Goal: Check status: Check status

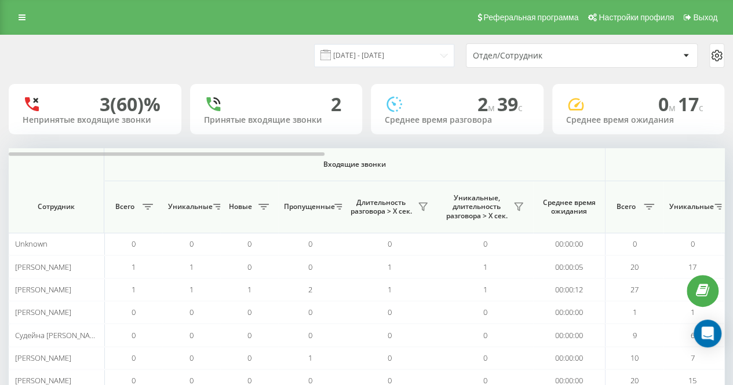
click at [241, 39] on div "[DATE] - [DATE] Отдел/Сотрудник" at bounding box center [367, 55] width 732 height 41
click at [268, 48] on div "[DATE] - [DATE] Отдел/Сотрудник" at bounding box center [367, 55] width 716 height 24
click at [216, 67] on div "[DATE] - [DATE] Отдел/Сотрудник" at bounding box center [367, 55] width 716 height 24
click at [520, 205] on icon at bounding box center [518, 206] width 9 height 9
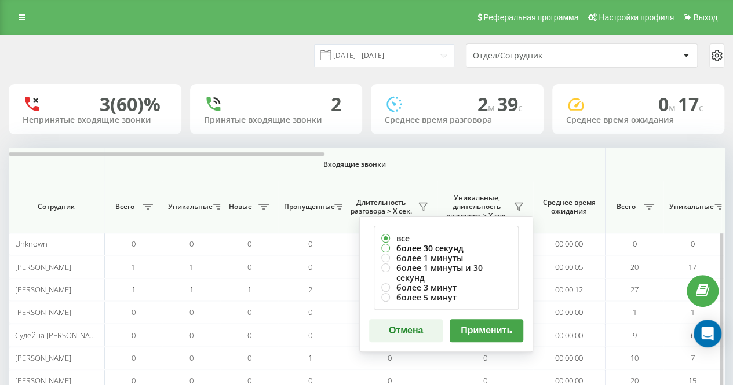
click at [456, 250] on label "более 30 секунд" at bounding box center [446, 248] width 130 height 10
radio input "true"
click at [478, 329] on button "Применить" at bounding box center [487, 330] width 74 height 23
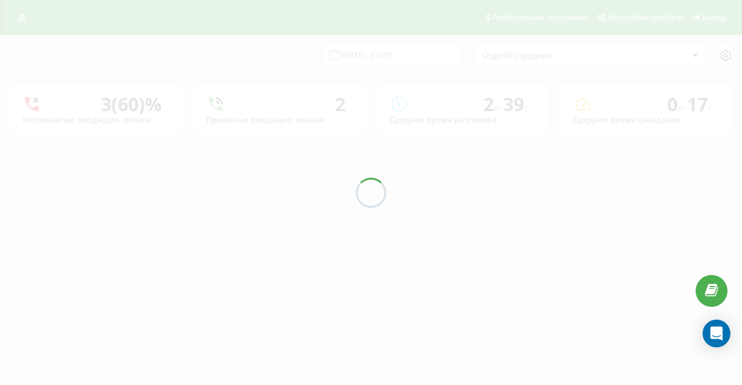
click at [310, 67] on div at bounding box center [371, 192] width 742 height 385
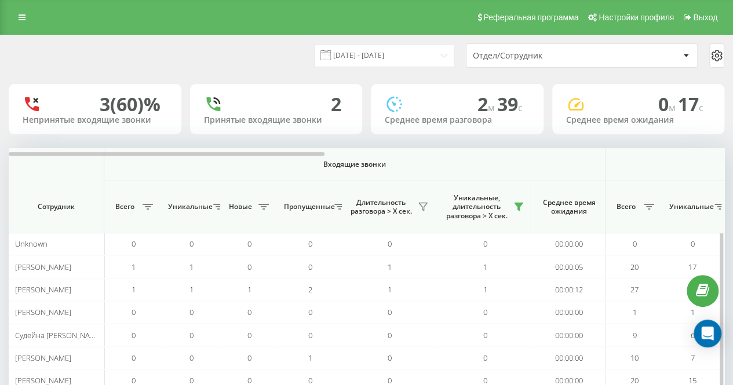
scroll to position [61, 0]
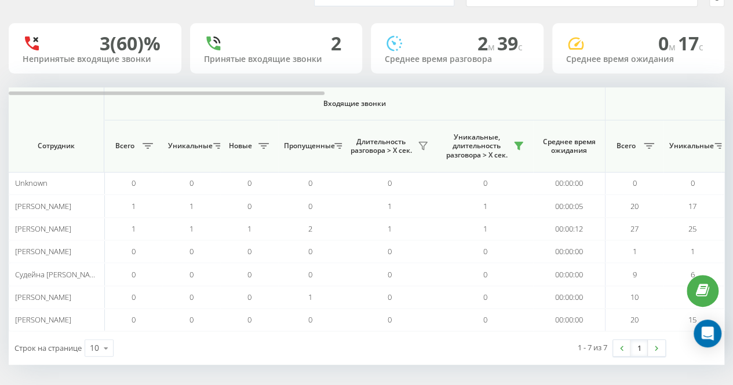
drag, startPoint x: 320, startPoint y: 79, endPoint x: 312, endPoint y: 84, distance: 8.8
click at [320, 79] on div "18.09.2025 - 18.09.2025 Отдел/Сотрудник 3 (60)% Непринятые входящие звонки 2 Пр…" at bounding box center [367, 169] width 716 height 391
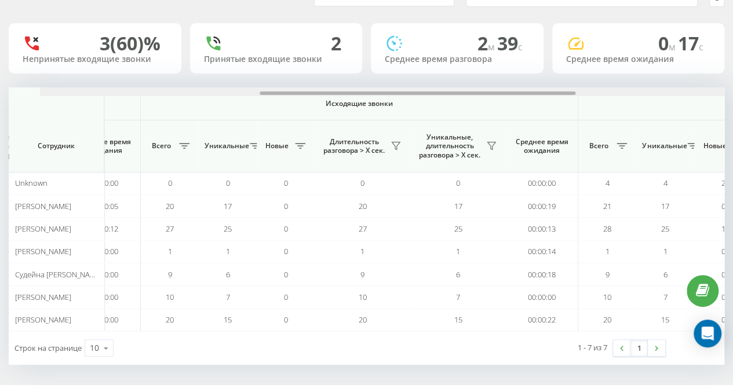
scroll to position [0, 501]
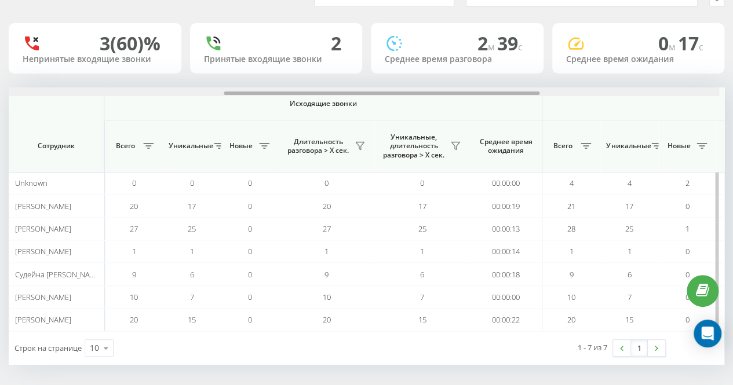
drag, startPoint x: 307, startPoint y: 92, endPoint x: 529, endPoint y: 94, distance: 222.0
click at [529, 94] on div at bounding box center [382, 93] width 316 height 3
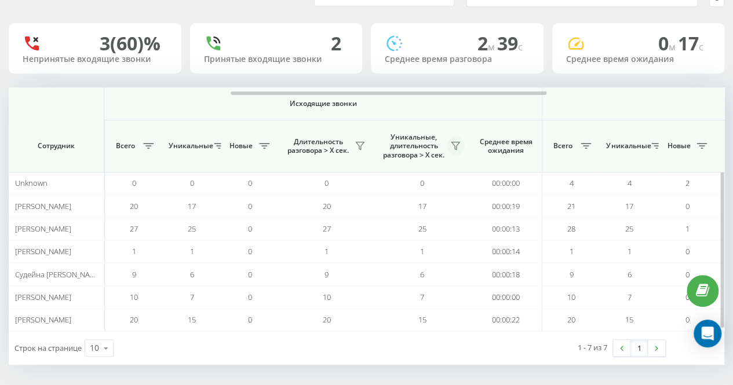
click at [455, 147] on icon at bounding box center [455, 145] width 9 height 9
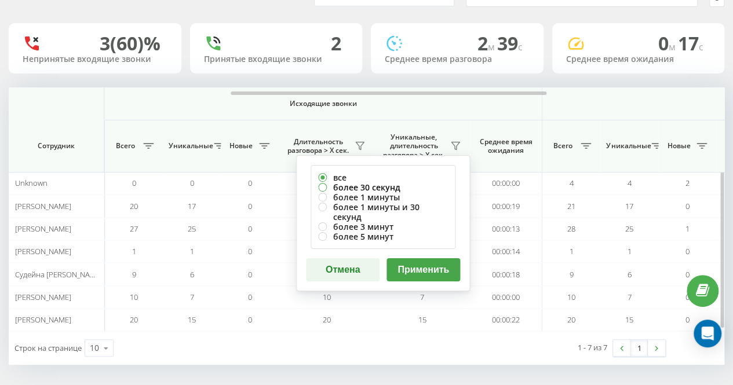
click at [403, 184] on label "более 30 секунд" at bounding box center [383, 188] width 130 height 10
radio input "true"
click at [436, 265] on button "Применить" at bounding box center [424, 269] width 74 height 23
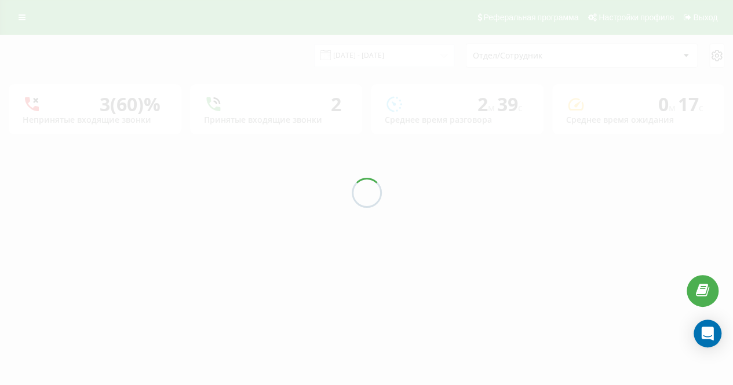
scroll to position [0, 0]
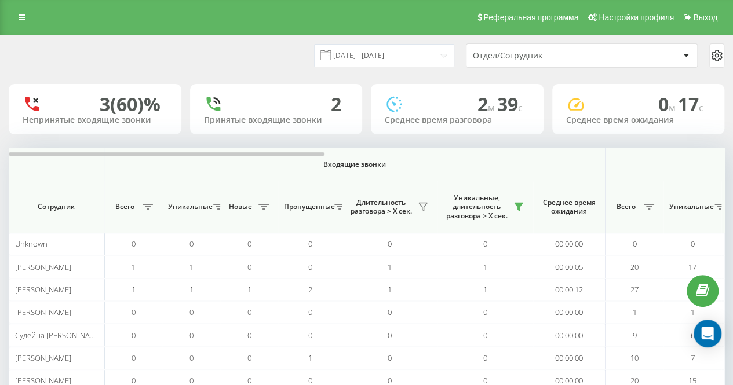
click at [234, 59] on div "[DATE] - [DATE] Отдел/Сотрудник" at bounding box center [367, 55] width 716 height 24
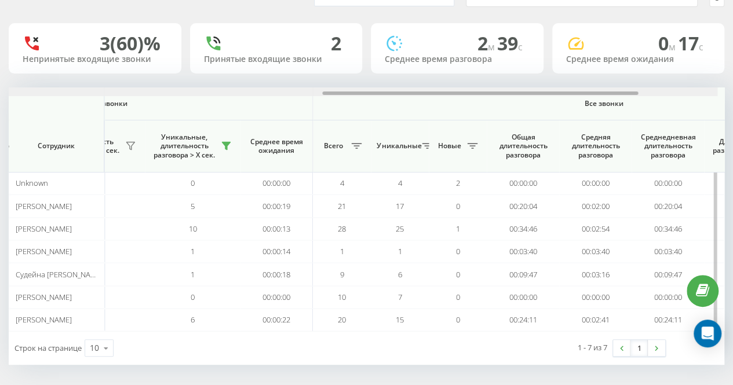
scroll to position [0, 734]
drag, startPoint x: 250, startPoint y: 93, endPoint x: 576, endPoint y: 100, distance: 325.2
click at [576, 100] on div "Входящие звонки Исходящие звонки Все звонки Сотрудник Всего Уникальные Новые Пр…" at bounding box center [367, 210] width 716 height 244
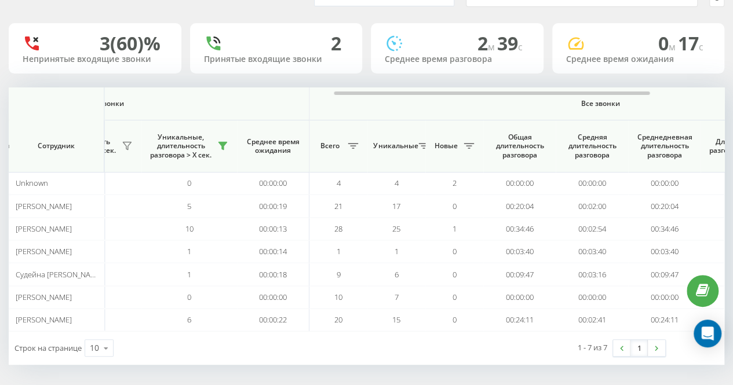
drag, startPoint x: 515, startPoint y: 348, endPoint x: 496, endPoint y: 359, distance: 21.3
click at [513, 348] on div "1 - 7 из 7 1" at bounding box center [540, 349] width 268 height 34
click at [136, 21] on div "18.09.2025 - 18.09.2025 Отдел/Сотрудник 3 (60)% Непринятые входящие звонки 2 Пр…" at bounding box center [367, 169] width 716 height 391
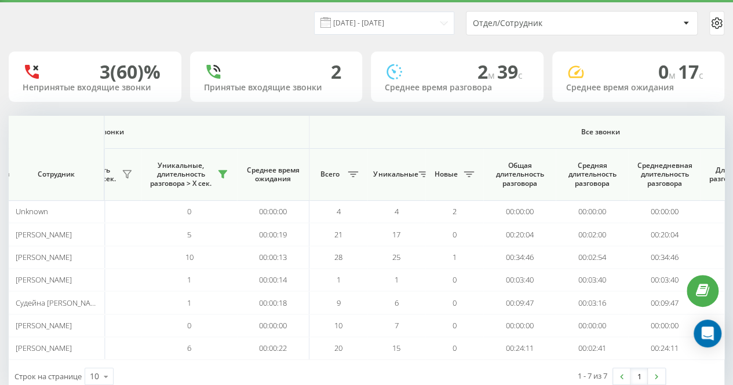
scroll to position [0, 0]
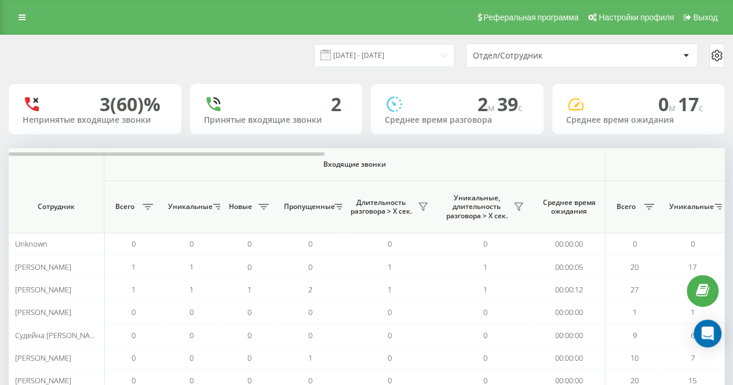
click at [263, 72] on div "[DATE] - [DATE] Отдел/Сотрудник" at bounding box center [367, 55] width 732 height 41
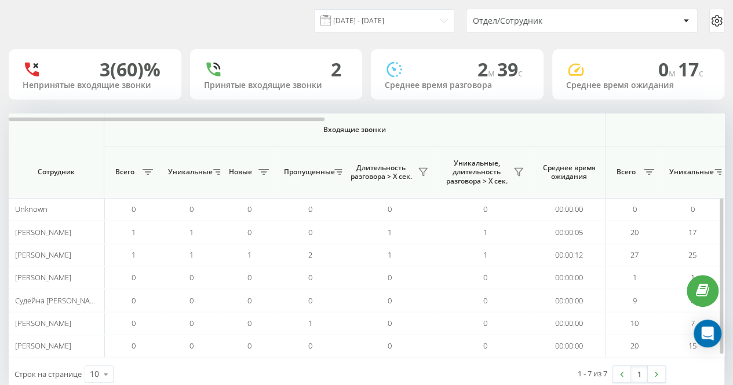
scroll to position [61, 0]
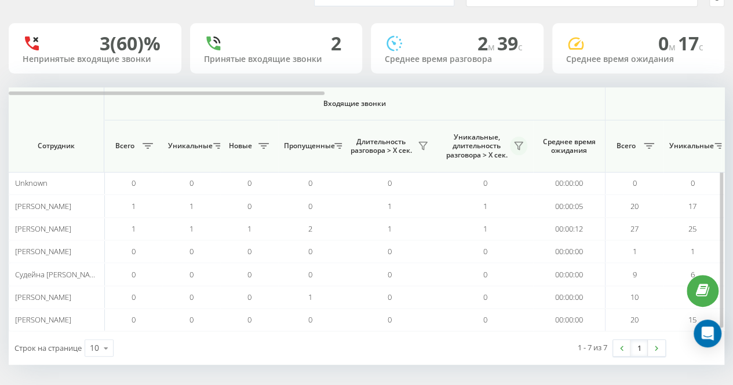
click at [518, 139] on button at bounding box center [518, 146] width 17 height 19
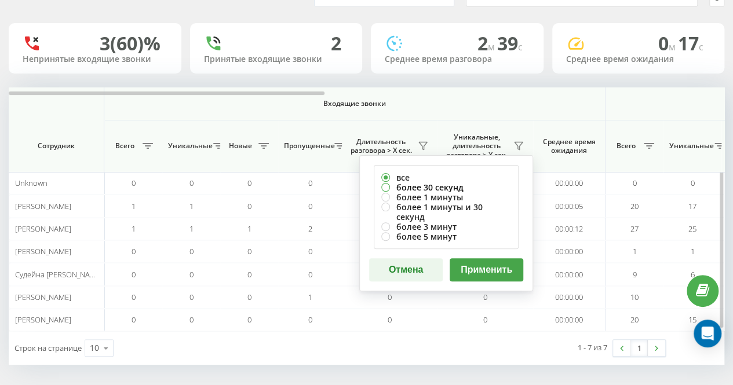
click at [466, 184] on label "более 30 секунд" at bounding box center [446, 188] width 130 height 10
radio input "true"
click at [489, 260] on button "Применить" at bounding box center [487, 269] width 74 height 23
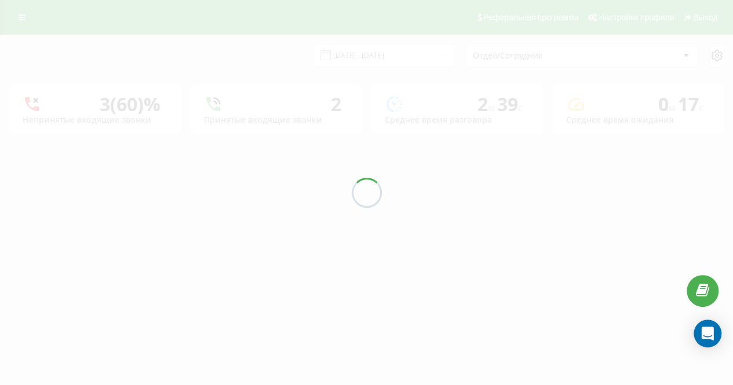
scroll to position [0, 0]
click at [252, 50] on div at bounding box center [371, 192] width 742 height 385
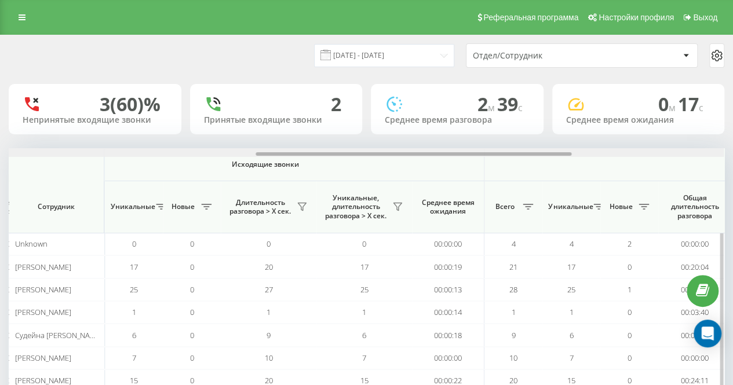
drag, startPoint x: 269, startPoint y: 155, endPoint x: 461, endPoint y: 183, distance: 193.8
click at [516, 169] on div "Входящие звонки Исходящие звонки Все звонки Сотрудник Всего Уникальные Новые Пр…" at bounding box center [367, 270] width 716 height 244
click at [403, 207] on icon at bounding box center [398, 206] width 9 height 9
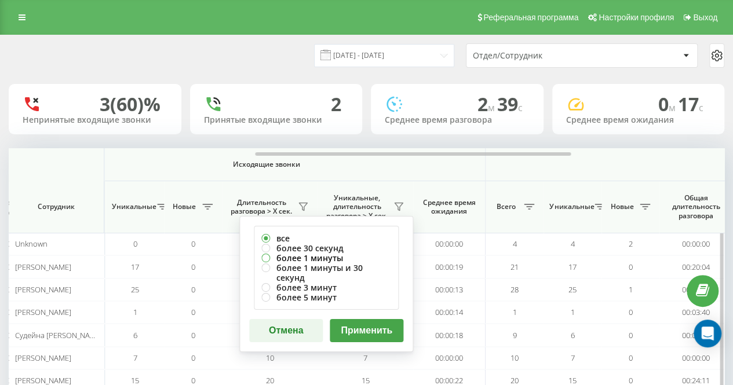
click at [340, 253] on label "более 1 минуты" at bounding box center [326, 258] width 130 height 10
radio input "true"
click at [340, 249] on label "более 30 секунд" at bounding box center [326, 248] width 130 height 10
radio input "true"
click at [362, 319] on button "Применить" at bounding box center [367, 330] width 74 height 23
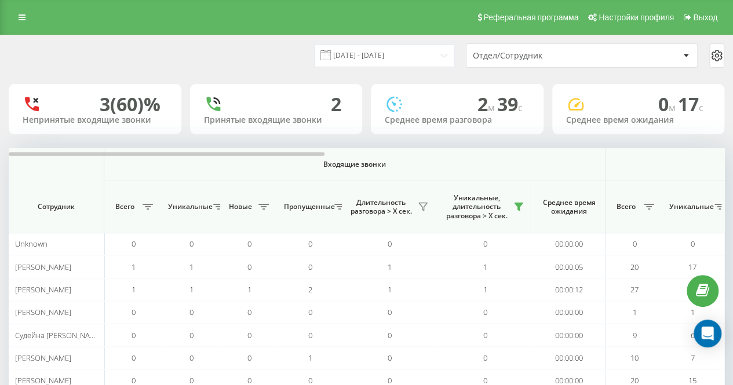
click at [301, 55] on div "[DATE] - [DATE]" at bounding box center [369, 55] width 169 height 23
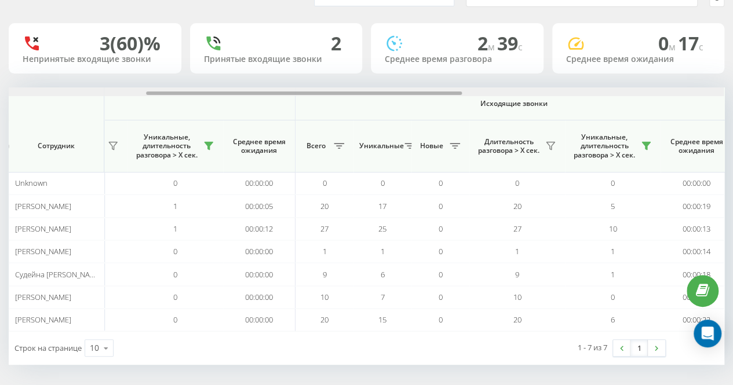
scroll to position [0, 311]
drag, startPoint x: 314, startPoint y: 93, endPoint x: 452, endPoint y: 85, distance: 138.2
click at [452, 85] on div "18.09.2025 - 18.09.2025 Отдел/Сотрудник 3 (60)% Непринятые входящие звонки 2 Пр…" at bounding box center [367, 169] width 716 height 391
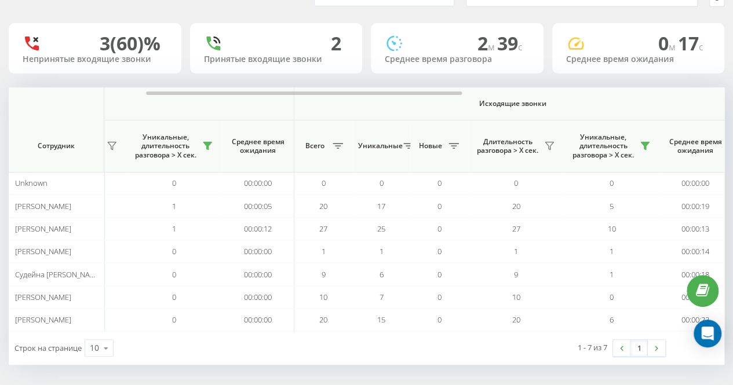
click at [357, 77] on div "18.09.2025 - 18.09.2025 Отдел/Сотрудник 3 (60)% Непринятые входящие звонки 2 Пр…" at bounding box center [367, 169] width 716 height 391
click at [317, 83] on div "18.09.2025 - 18.09.2025 Отдел/Сотрудник 3 (60)% Непринятые входящие звонки 2 Пр…" at bounding box center [367, 169] width 716 height 391
click at [300, 84] on div "18.09.2025 - 18.09.2025 Отдел/Сотрудник 3 (60)% Непринятые входящие звонки 2 Пр…" at bounding box center [367, 169] width 716 height 391
click at [293, 83] on div "18.09.2025 - 18.09.2025 Отдел/Сотрудник 3 (60)% Непринятые входящие звонки 2 Пр…" at bounding box center [367, 169] width 716 height 391
click at [275, 82] on div "18.09.2025 - 18.09.2025 Отдел/Сотрудник 3 (60)% Непринятые входящие звонки 2 Пр…" at bounding box center [367, 169] width 716 height 391
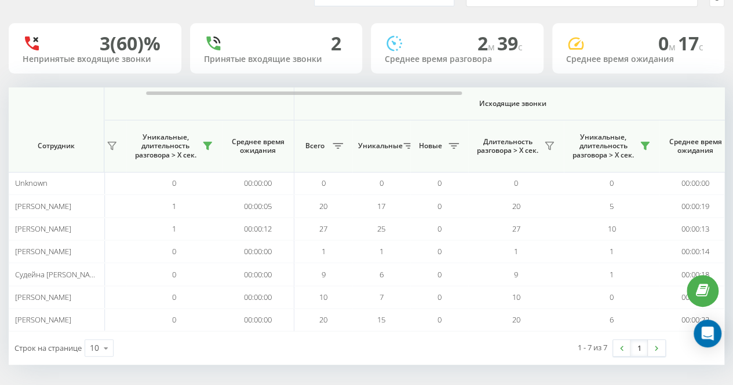
click at [265, 77] on div "18.09.2025 - 18.09.2025 Отдел/Сотрудник 3 (60)% Непринятые входящие звонки 2 Пр…" at bounding box center [367, 169] width 716 height 391
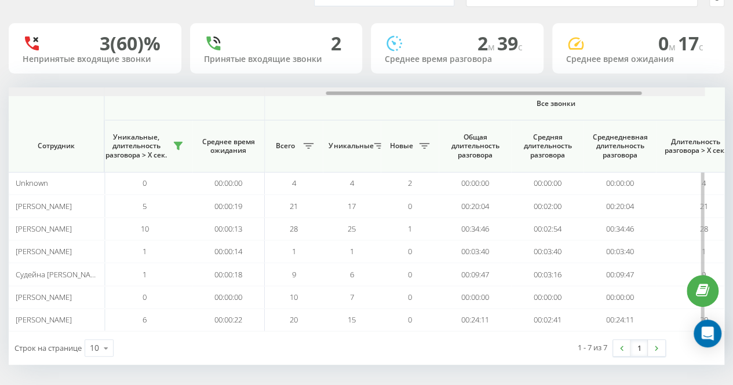
drag, startPoint x: 360, startPoint y: 93, endPoint x: 575, endPoint y: 88, distance: 214.5
click at [568, 90] on div at bounding box center [347, 92] width 715 height 9
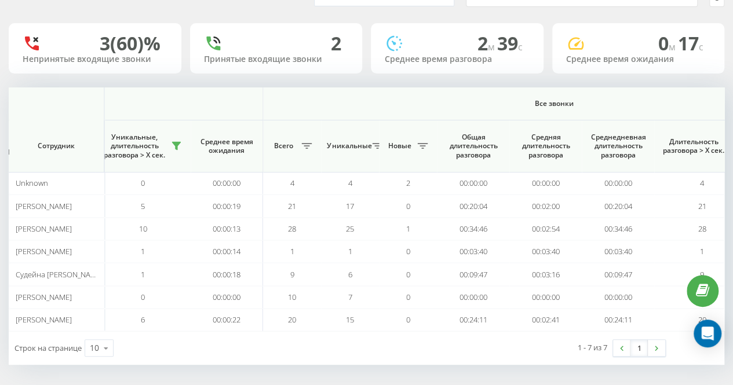
scroll to position [0, 0]
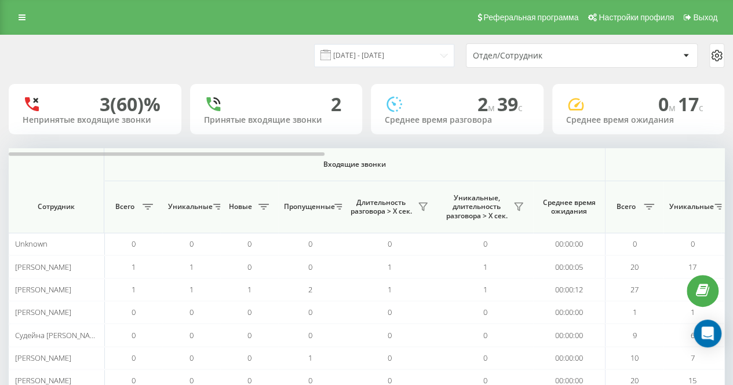
click at [239, 46] on div "[DATE] - [DATE] Отдел/Сотрудник" at bounding box center [367, 55] width 716 height 24
click at [517, 207] on icon at bounding box center [518, 206] width 9 height 9
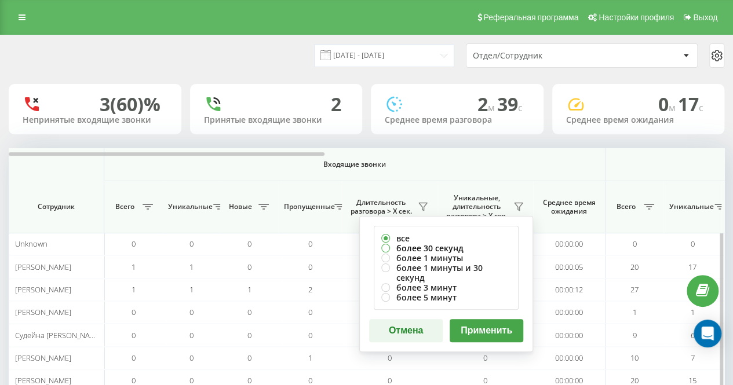
click at [441, 244] on label "более 30 секунд" at bounding box center [446, 248] width 130 height 10
radio input "true"
click at [496, 321] on button "Применить" at bounding box center [487, 330] width 74 height 23
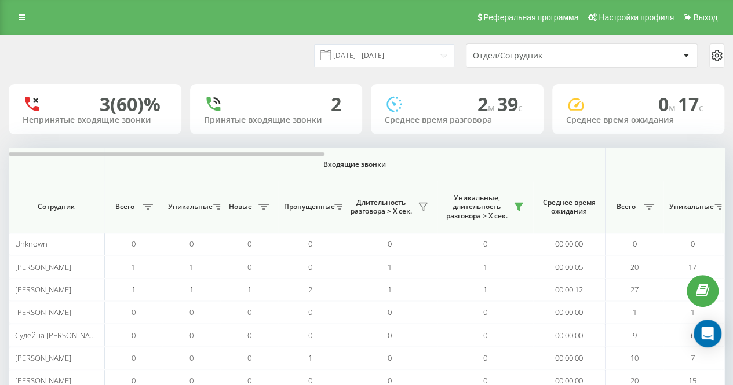
click at [276, 68] on div "[DATE] - [DATE] Отдел/Сотрудник" at bounding box center [367, 55] width 732 height 41
drag, startPoint x: 292, startPoint y: 72, endPoint x: 323, endPoint y: 133, distance: 69.2
click at [292, 72] on div "[DATE] - [DATE] Отдел/Сотрудник" at bounding box center [367, 55] width 732 height 41
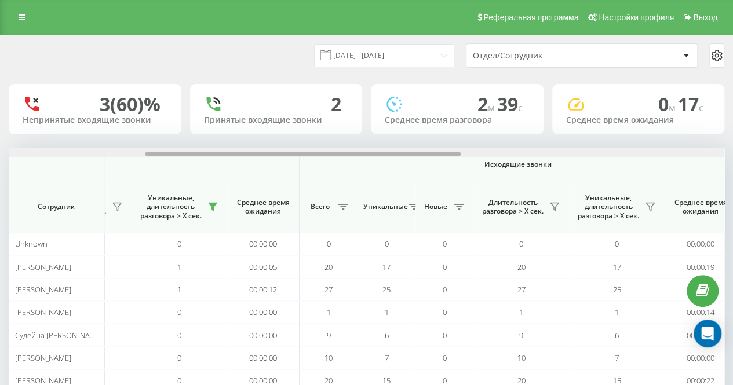
drag, startPoint x: 310, startPoint y: 154, endPoint x: 457, endPoint y: 133, distance: 148.7
click at [452, 136] on div "18.09.2025 - 18.09.2025 Отдел/Сотрудник 3 (60)% Непринятые входящие звонки 2 Пр…" at bounding box center [367, 230] width 716 height 391
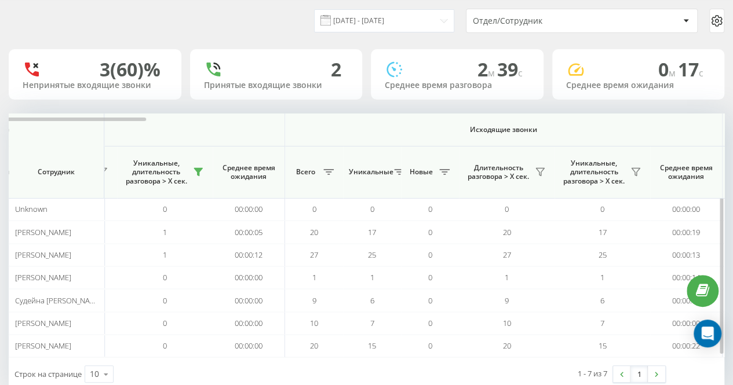
scroll to position [61, 0]
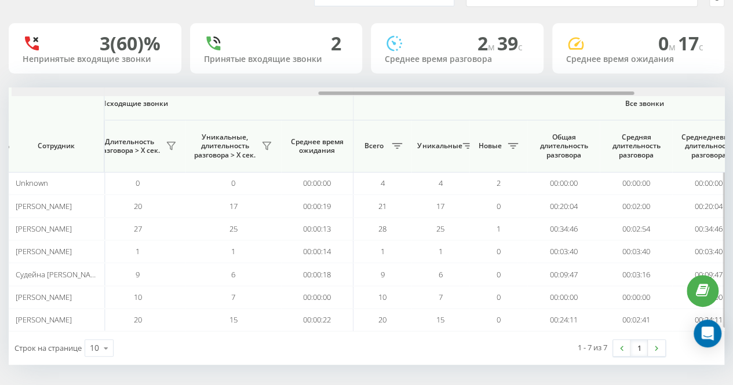
drag, startPoint x: 126, startPoint y: 93, endPoint x: 291, endPoint y: 96, distance: 164.6
click at [291, 96] on div at bounding box center [369, 92] width 715 height 9
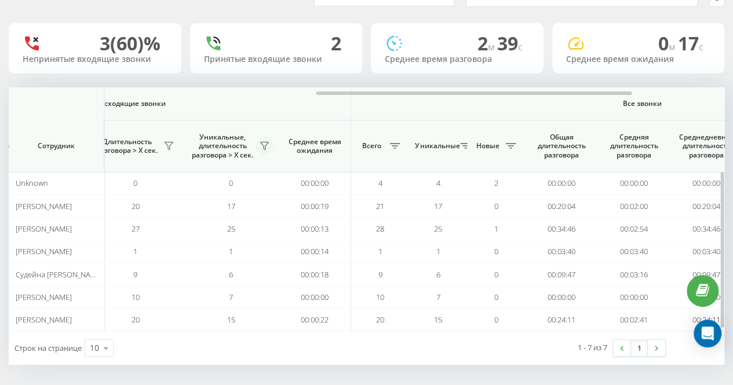
click at [262, 140] on button at bounding box center [264, 146] width 17 height 19
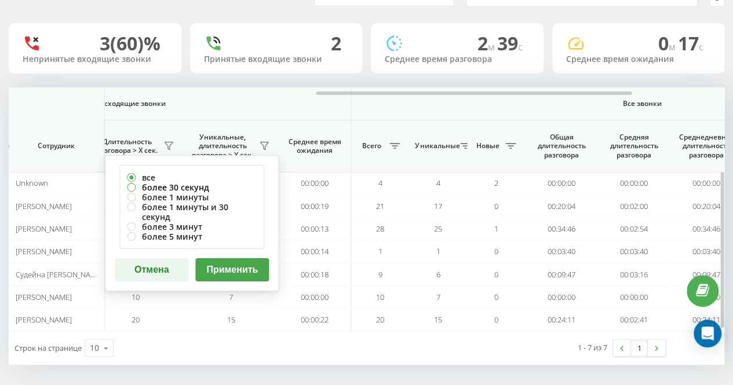
click at [214, 185] on label "более 30 секунд" at bounding box center [192, 188] width 130 height 10
radio input "true"
click at [243, 272] on div "все более 30 секунд более 1 минуты более 1 минуты и 30 секунд более 3 минут бол…" at bounding box center [192, 223] width 174 height 136
click at [242, 258] on button "Применить" at bounding box center [232, 269] width 74 height 23
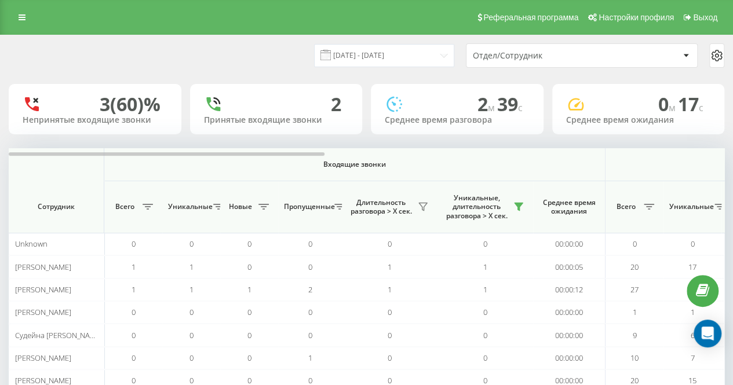
click at [288, 71] on div "[DATE] - [DATE] Отдел/Сотрудник" at bounding box center [367, 55] width 732 height 41
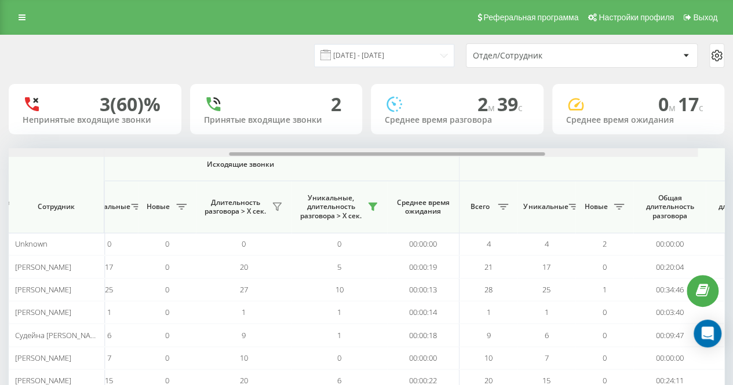
scroll to position [0, 621]
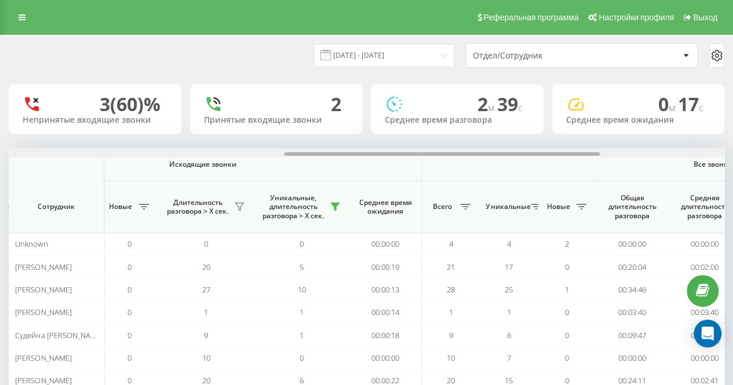
drag, startPoint x: 312, startPoint y: 154, endPoint x: 587, endPoint y: 145, distance: 275.5
click at [587, 145] on div "18.09.2025 - 18.09.2025 Отдел/Сотрудник 3 (60)% Непринятые входящие звонки 2 Пр…" at bounding box center [367, 230] width 716 height 391
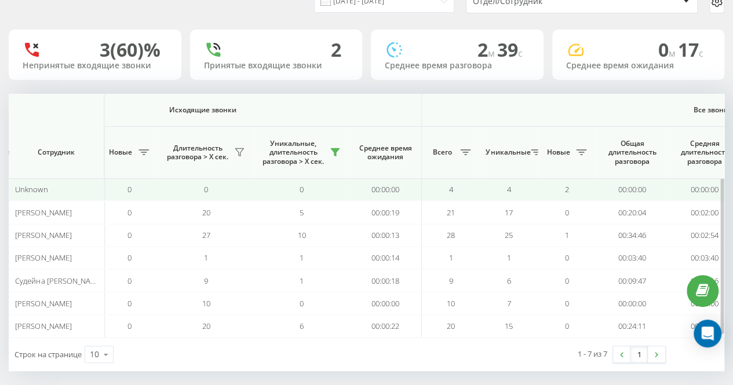
scroll to position [61, 0]
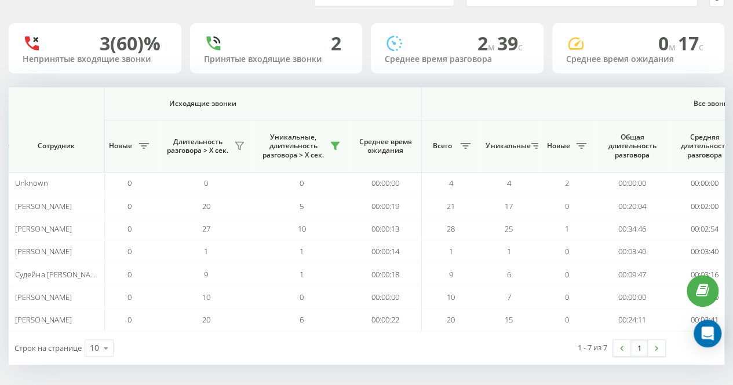
click at [357, 82] on div "18.09.2025 - 18.09.2025 Отдел/Сотрудник 3 (60)% Непринятые входящие звонки 2 Пр…" at bounding box center [367, 169] width 716 height 391
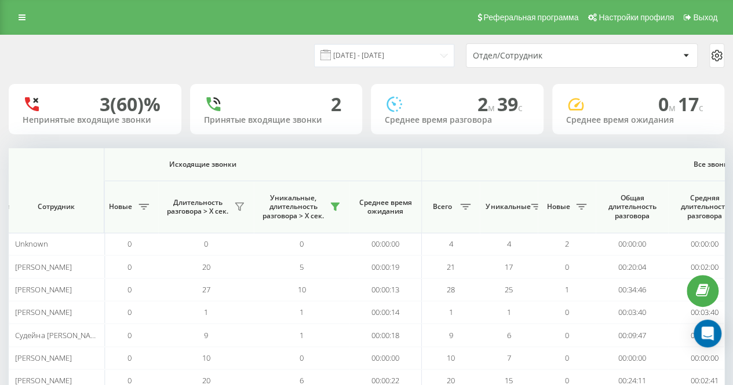
drag, startPoint x: 305, startPoint y: 82, endPoint x: 322, endPoint y: 70, distance: 20.9
click at [305, 82] on div "18.09.2025 - 18.09.2025 Отдел/Сотрудник 3 (60)% Непринятые входящие звонки 2 Пр…" at bounding box center [367, 230] width 716 height 391
click at [325, 70] on div "[DATE] - [DATE] Отдел/Сотрудник" at bounding box center [367, 55] width 732 height 41
click at [391, 64] on input "[DATE] - [DATE]" at bounding box center [384, 55] width 140 height 23
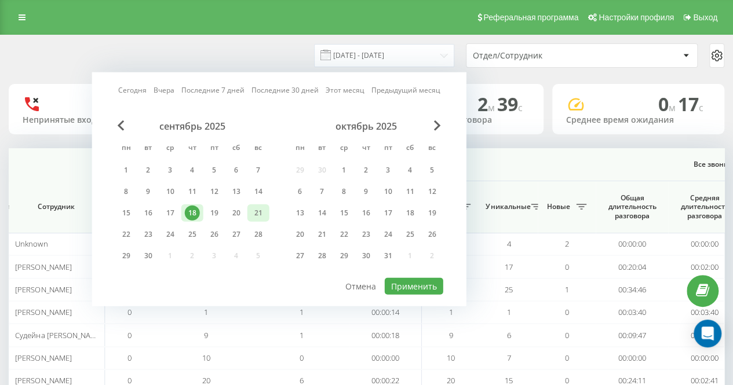
click at [221, 212] on div "19" at bounding box center [214, 213] width 15 height 15
click at [425, 289] on button "Применить" at bounding box center [414, 286] width 59 height 17
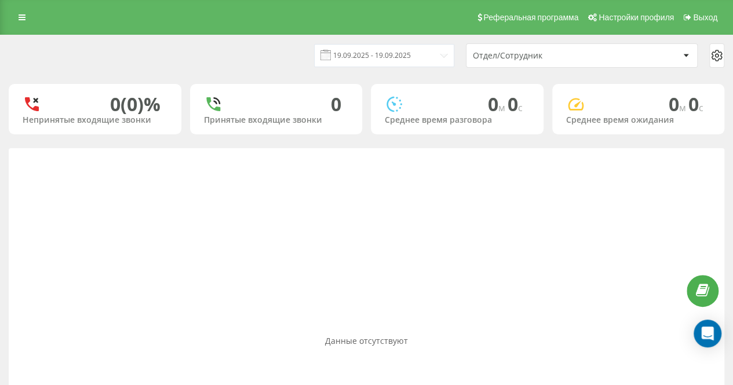
click at [282, 75] on div "[DATE] - [DATE] Отдел/Сотрудник" at bounding box center [367, 55] width 732 height 41
click at [240, 53] on div "[DATE] - [DATE] Отдел/Сотрудник" at bounding box center [367, 55] width 716 height 24
click at [402, 46] on input "[DATE] - [DATE]" at bounding box center [384, 55] width 140 height 23
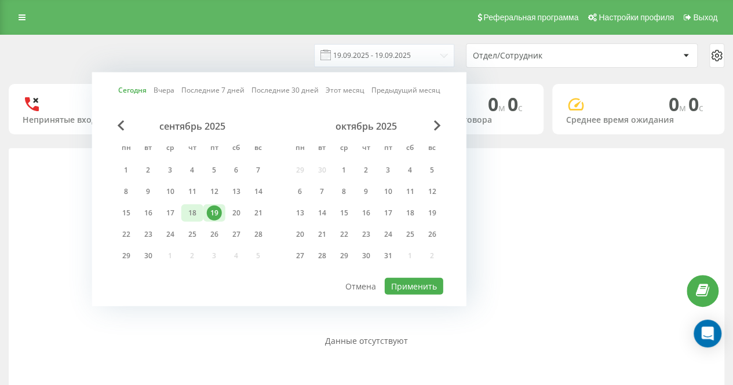
click at [196, 208] on div "18" at bounding box center [192, 213] width 15 height 15
click at [411, 285] on button "Применить" at bounding box center [414, 286] width 59 height 17
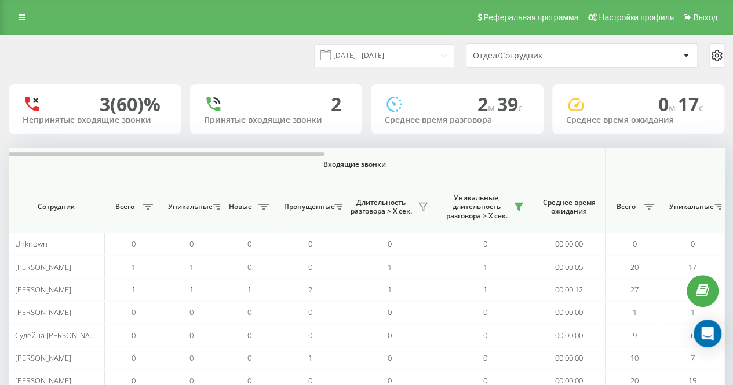
click at [224, 46] on div "[DATE] - [DATE] Отдел/Сотрудник" at bounding box center [367, 55] width 716 height 24
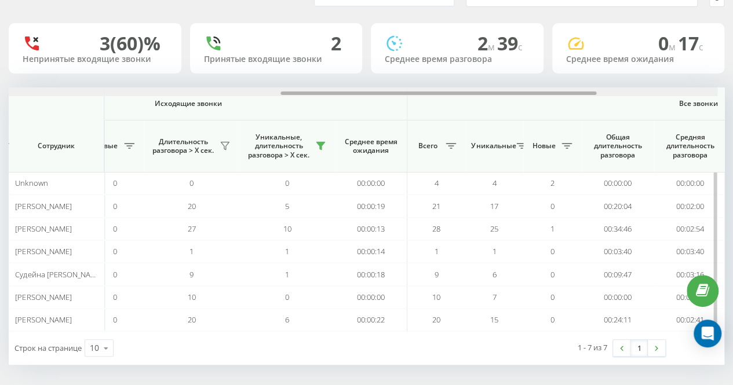
scroll to position [0, 657]
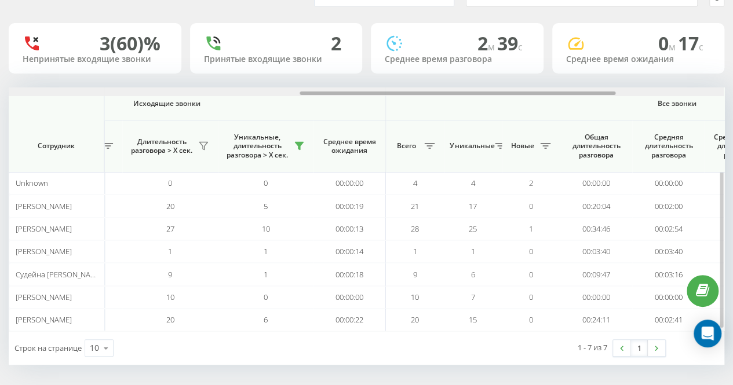
drag, startPoint x: 281, startPoint y: 94, endPoint x: 571, endPoint y: 92, distance: 291.0
click at [571, 92] on div at bounding box center [458, 93] width 316 height 3
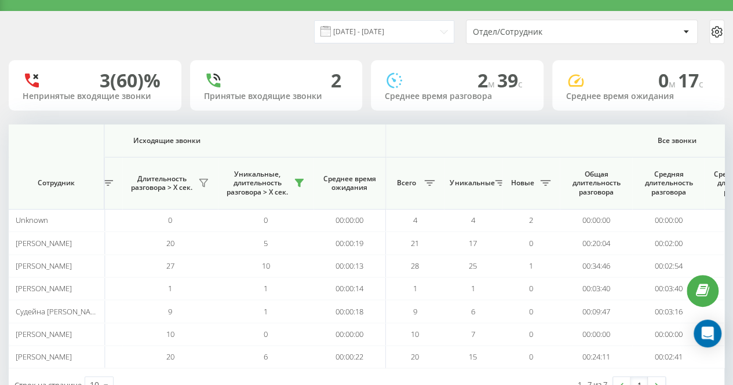
scroll to position [0, 0]
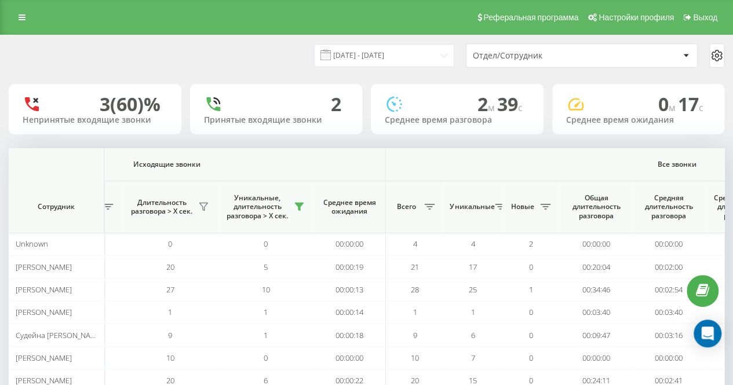
click at [311, 47] on div "[DATE] - [DATE]" at bounding box center [369, 55] width 169 height 23
click at [398, 63] on input "[DATE] - [DATE]" at bounding box center [384, 55] width 140 height 23
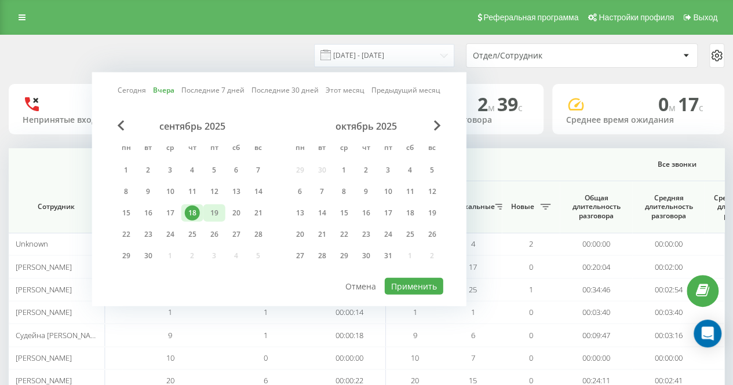
click at [214, 212] on div "19" at bounding box center [214, 213] width 15 height 15
click at [423, 278] on button "Применить" at bounding box center [414, 286] width 59 height 17
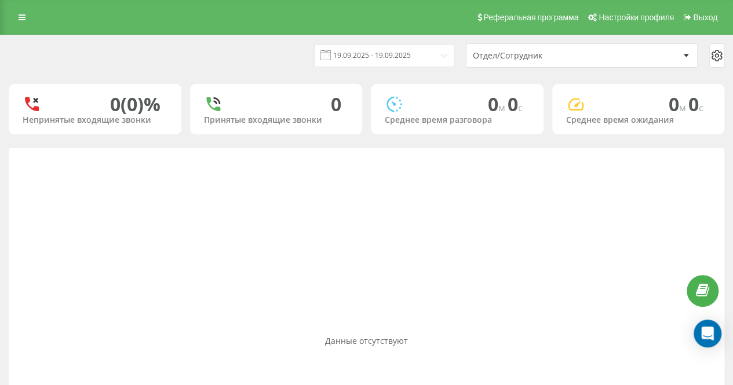
click at [287, 55] on div "[DATE] - [DATE] Отдел/Сотрудник" at bounding box center [367, 55] width 716 height 24
